Goal: Transaction & Acquisition: Subscribe to service/newsletter

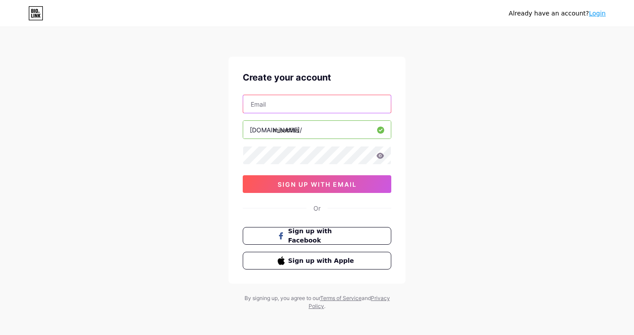
click at [303, 108] on input "text" at bounding box center [317, 104] width 148 height 18
paste input "[EMAIL_ADDRESS][DOMAIN_NAME]"
type input "[EMAIL_ADDRESS][DOMAIN_NAME]"
click at [384, 157] on icon at bounding box center [380, 156] width 8 height 6
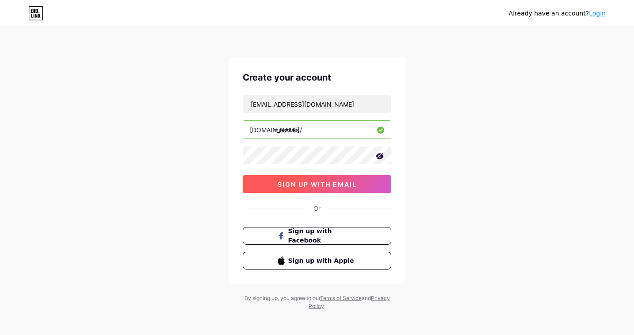
click at [316, 187] on span "sign up with email" at bounding box center [317, 184] width 79 height 8
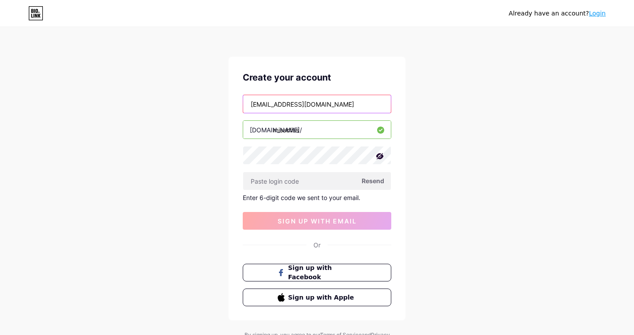
click at [272, 105] on input "[EMAIL_ADDRESS][DOMAIN_NAME]" at bounding box center [317, 104] width 148 height 18
click at [373, 184] on span "Resend" at bounding box center [373, 180] width 23 height 9
click at [285, 101] on input "[EMAIL_ADDRESS][DOMAIN_NAME]" at bounding box center [317, 104] width 148 height 18
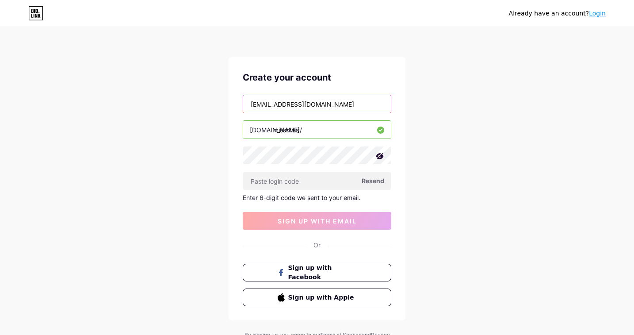
click at [285, 101] on input "[EMAIL_ADDRESS][DOMAIN_NAME]" at bounding box center [317, 104] width 148 height 18
click at [251, 102] on input "[EMAIL_ADDRESS][DOMAIN_NAME]" at bounding box center [317, 104] width 148 height 18
click at [301, 145] on div "[EMAIL_ADDRESS][DOMAIN_NAME] [DOMAIN_NAME]/ missbliss Resend Enter 6-digit code…" at bounding box center [317, 162] width 149 height 135
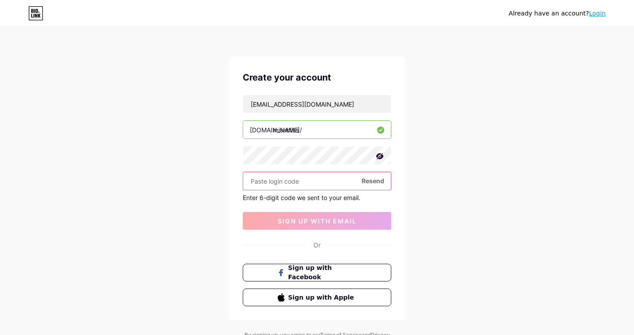
click at [300, 174] on input "text" at bounding box center [317, 181] width 148 height 18
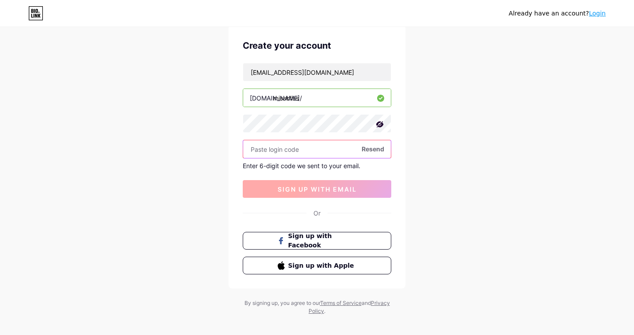
scroll to position [40, 0]
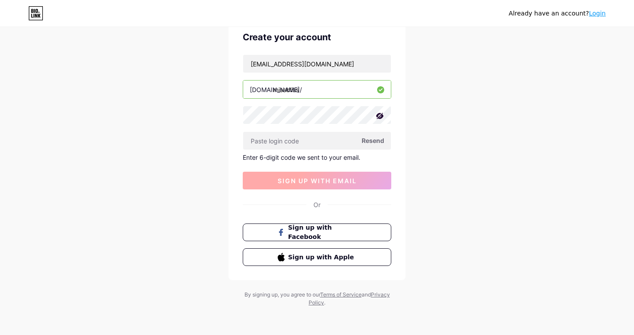
click at [357, 177] on button "sign up with email" at bounding box center [317, 181] width 149 height 18
click at [374, 140] on span "Resend" at bounding box center [373, 140] width 23 height 9
